Goal: Check status: Check status

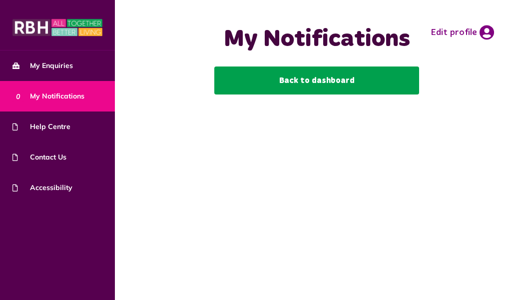
click at [262, 81] on link "Back to dashboard" at bounding box center [316, 80] width 205 height 28
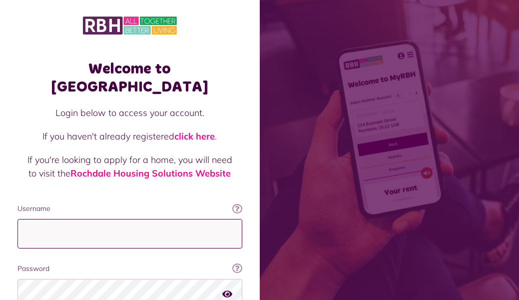
type input "**********"
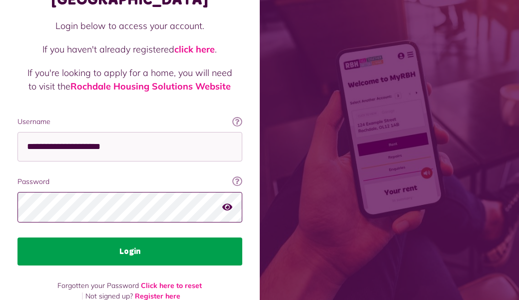
scroll to position [86, 0]
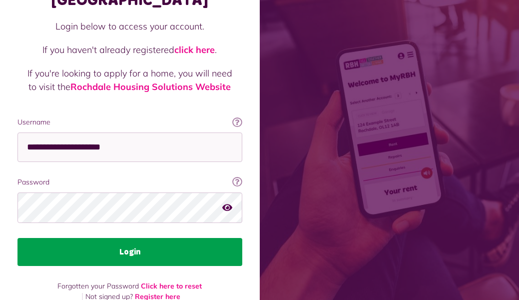
click at [122, 238] on button "Login" at bounding box center [129, 252] width 225 height 28
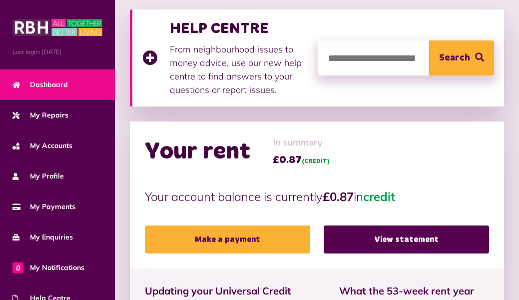
scroll to position [141, 0]
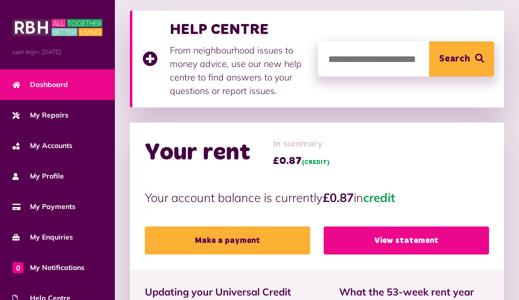
click at [355, 243] on link "View statement" at bounding box center [406, 240] width 165 height 28
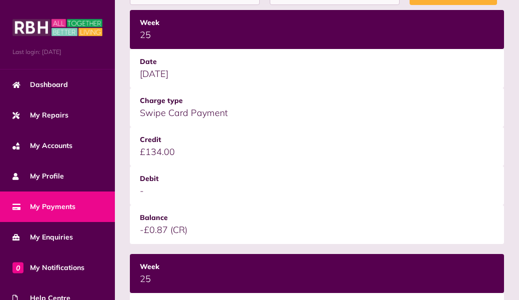
scroll to position [218, 0]
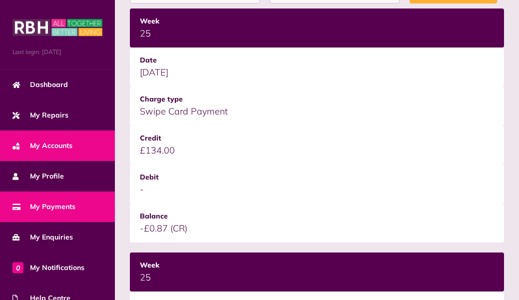
click at [66, 145] on span "My Accounts" at bounding box center [42, 145] width 60 height 10
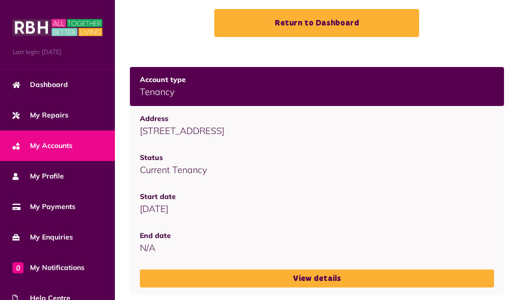
scroll to position [57, 0]
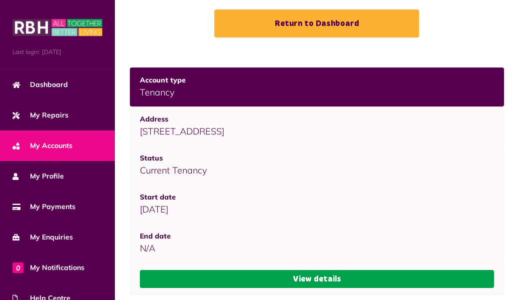
click at [272, 274] on link "View details" at bounding box center [317, 279] width 354 height 18
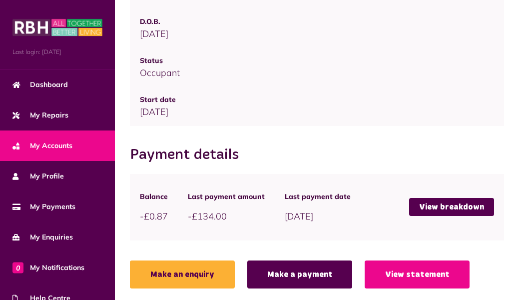
scroll to position [790, 0]
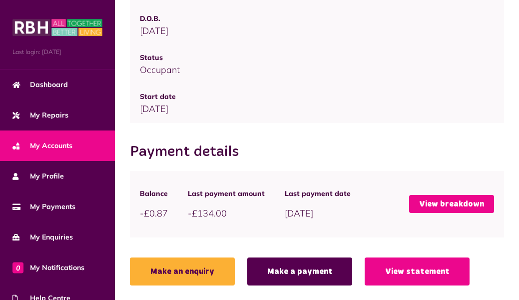
click at [438, 210] on link "View breakdown" at bounding box center [451, 204] width 85 height 18
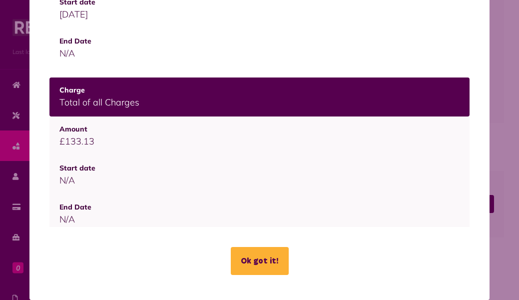
scroll to position [576, 0]
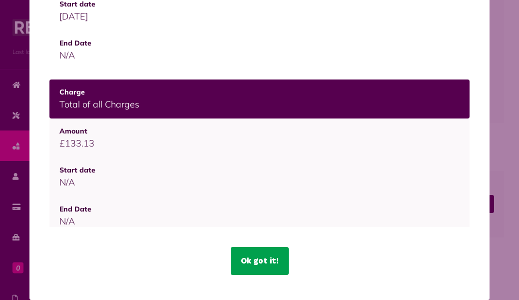
click at [241, 267] on button "Ok got it!" at bounding box center [260, 261] width 58 height 28
